Goal: Task Accomplishment & Management: Manage account settings

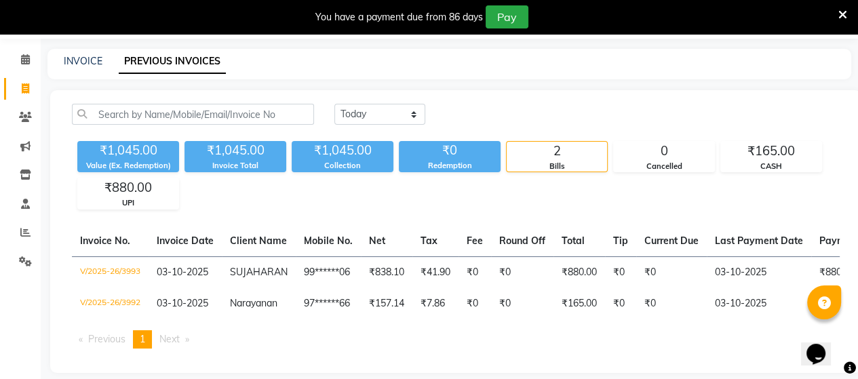
scroll to position [68, 0]
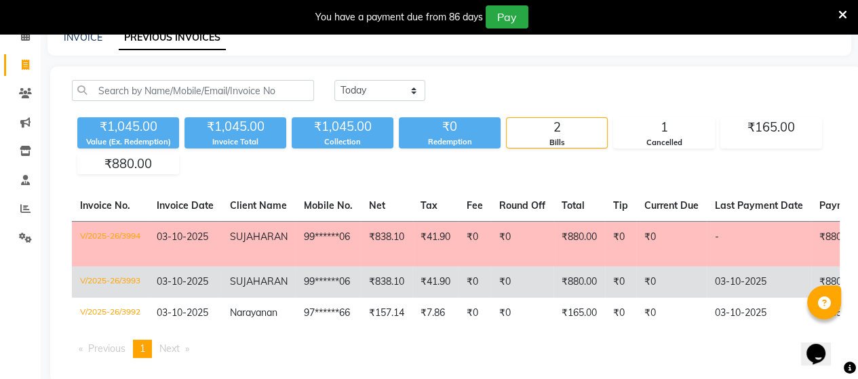
click at [388, 274] on td "₹838.10" at bounding box center [387, 282] width 52 height 31
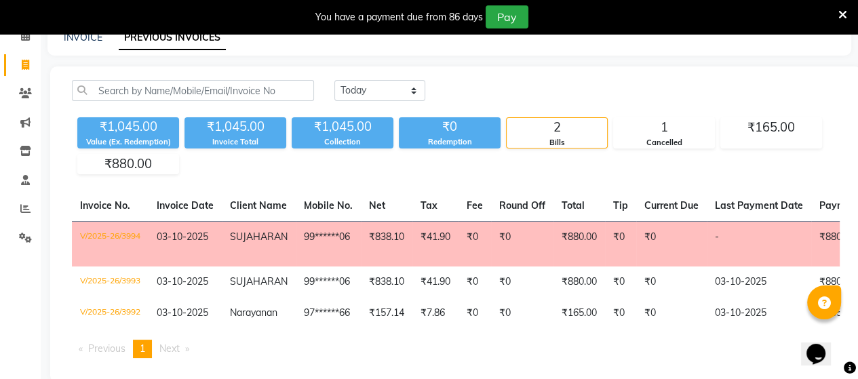
click at [264, 231] on span "SUJAHARAN" at bounding box center [259, 237] width 58 height 12
click at [359, 85] on select "Today Yesterday Custom Range" at bounding box center [379, 90] width 91 height 21
select select "yesterday"
click at [334, 80] on select "Today Yesterday Custom Range" at bounding box center [379, 90] width 91 height 21
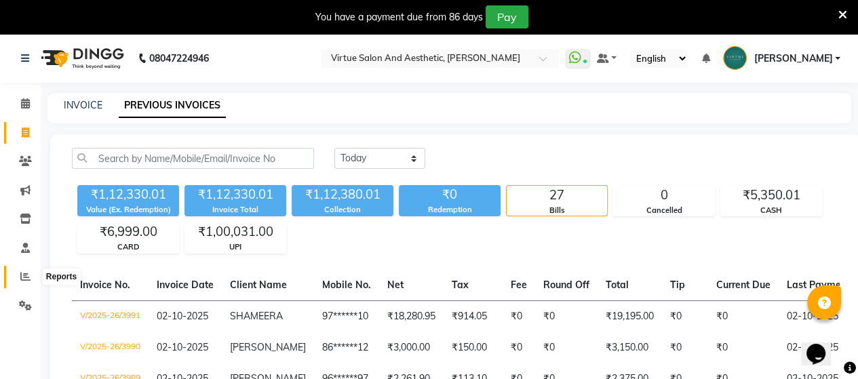
click at [28, 277] on icon at bounding box center [25, 276] width 10 height 10
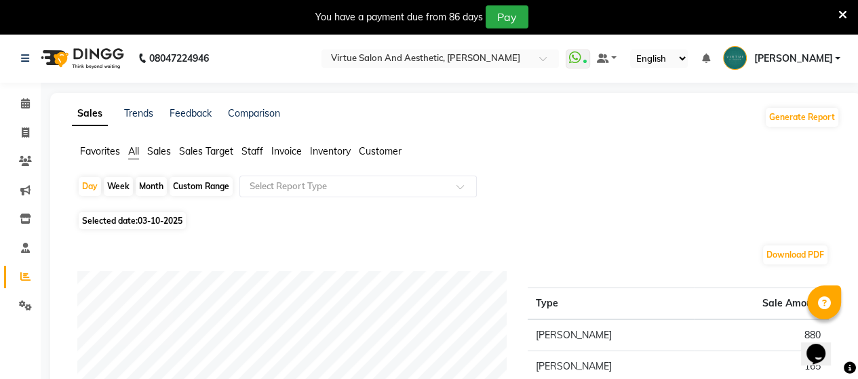
click at [167, 155] on span "Sales" at bounding box center [159, 151] width 24 height 12
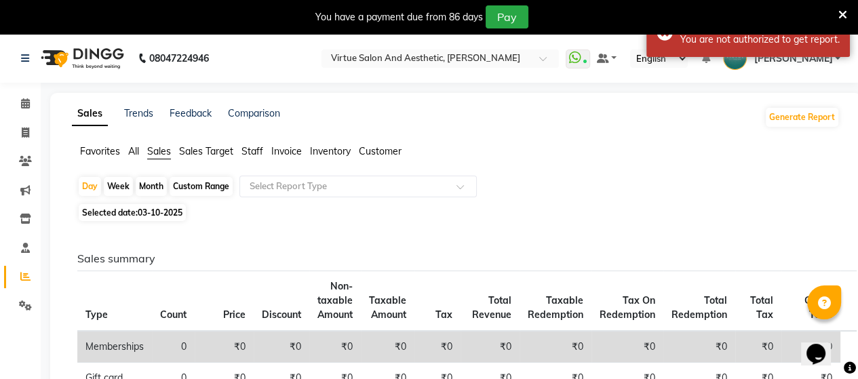
click at [149, 206] on span "Selected date: 03-10-2025" at bounding box center [132, 212] width 107 height 17
select select "10"
select select "2025"
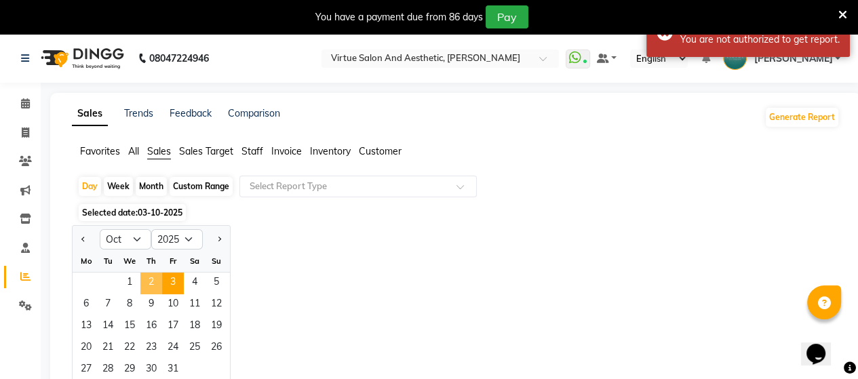
click at [149, 279] on span "2" at bounding box center [151, 284] width 22 height 22
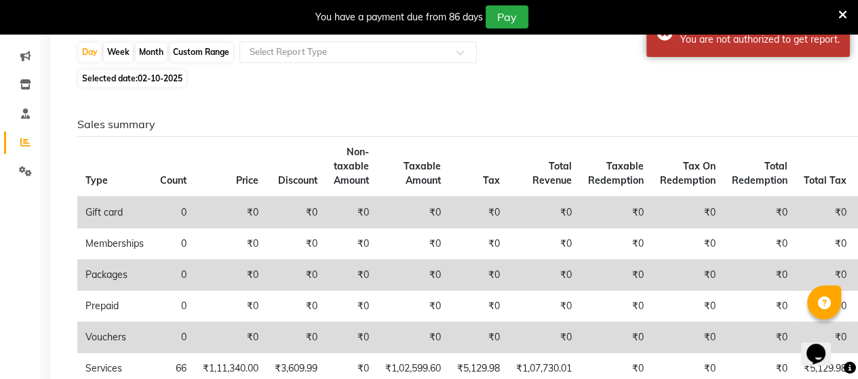
scroll to position [136, 0]
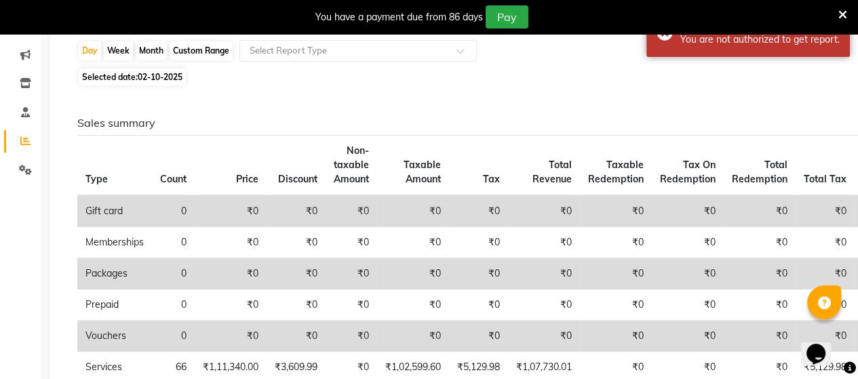
click at [847, 12] on icon at bounding box center [842, 15] width 9 height 12
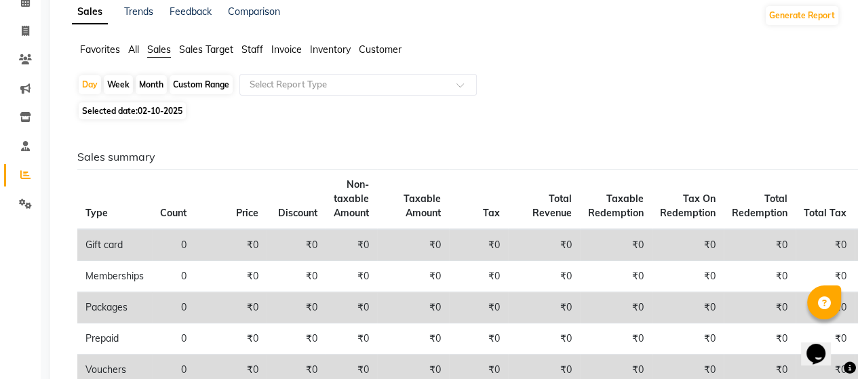
scroll to position [0, 0]
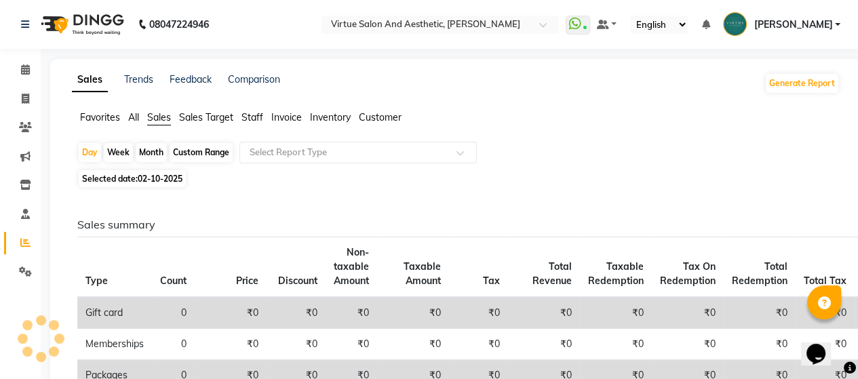
click at [120, 177] on span "Selected date: 02-10-2025" at bounding box center [132, 178] width 107 height 17
select select "10"
select select "2025"
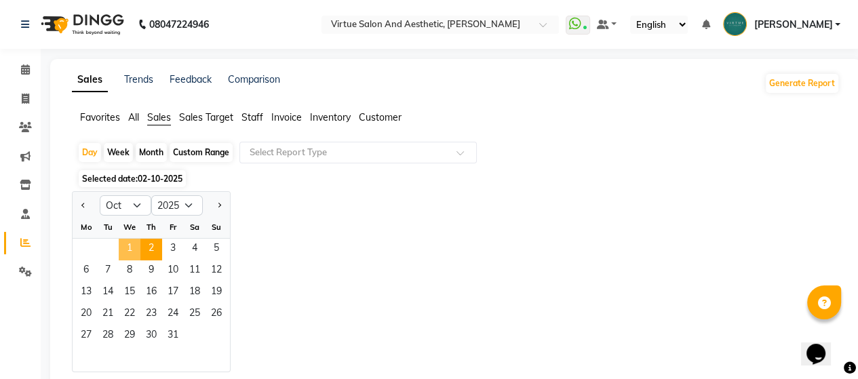
click at [131, 243] on span "1" at bounding box center [130, 250] width 22 height 22
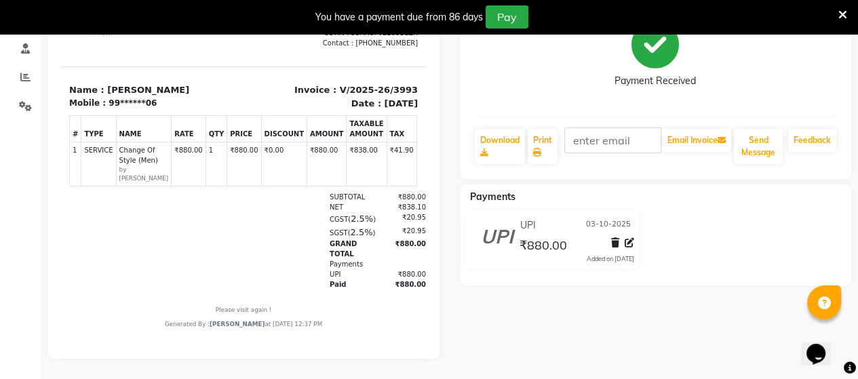
scroll to position [11, 0]
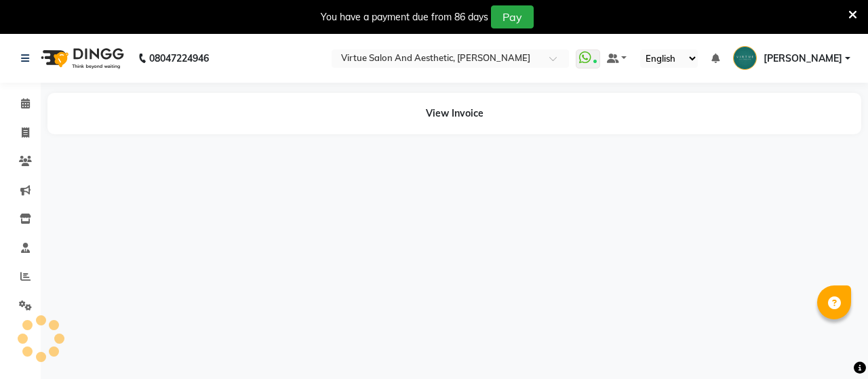
select select "en"
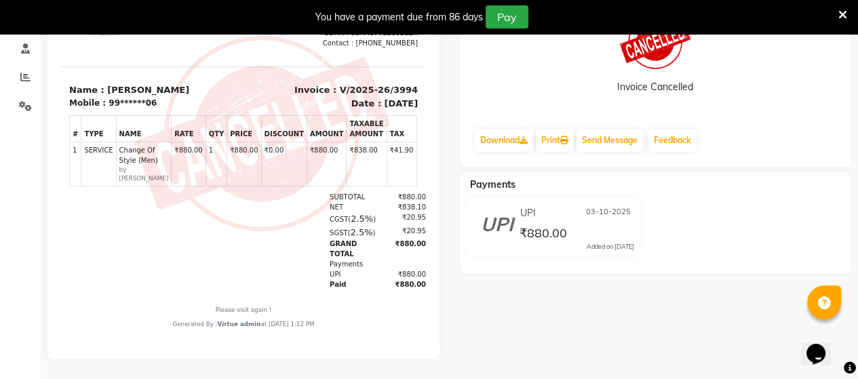
scroll to position [11, 0]
